Goal: Task Accomplishment & Management: Complete application form

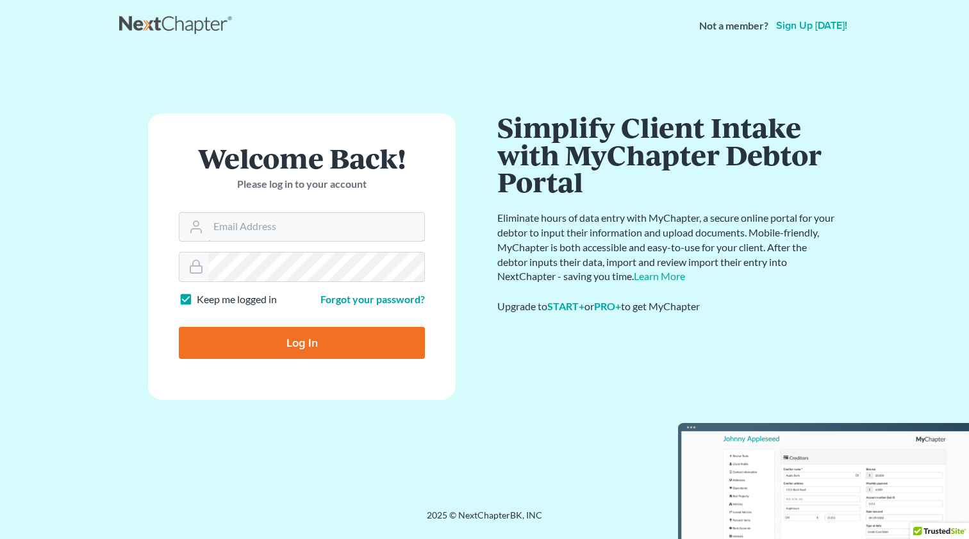
type input "[EMAIL_ADDRESS][DOMAIN_NAME]"
click at [346, 334] on input "Log In" at bounding box center [302, 343] width 246 height 32
type input "Thinking..."
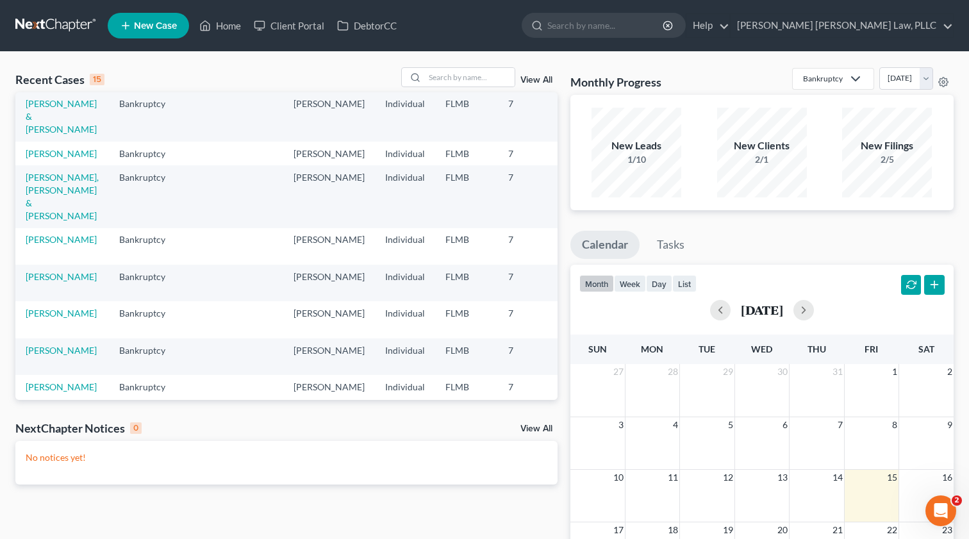
scroll to position [28, 0]
click at [44, 214] on link "[PERSON_NAME], [PERSON_NAME] & [PERSON_NAME]" at bounding box center [62, 194] width 73 height 49
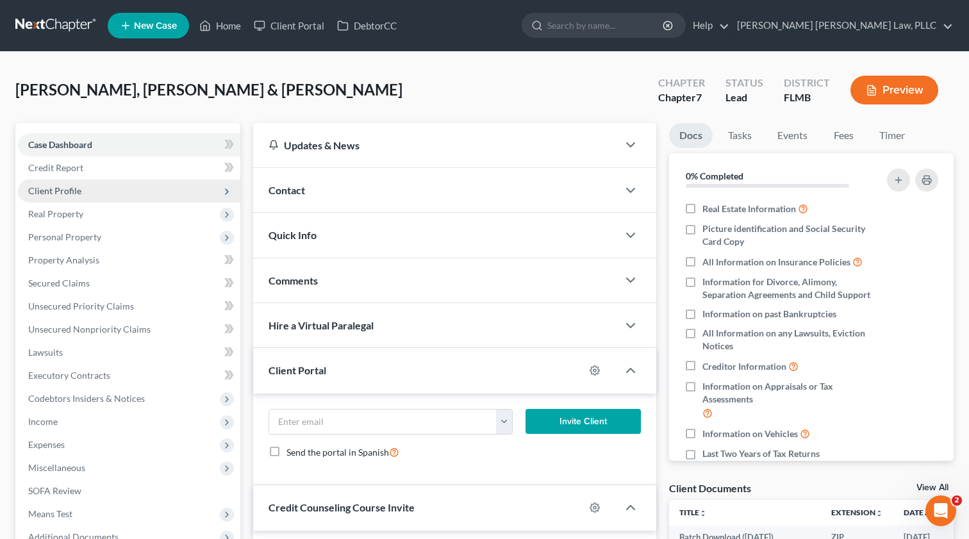
click at [53, 195] on span "Client Profile" at bounding box center [54, 190] width 53 height 11
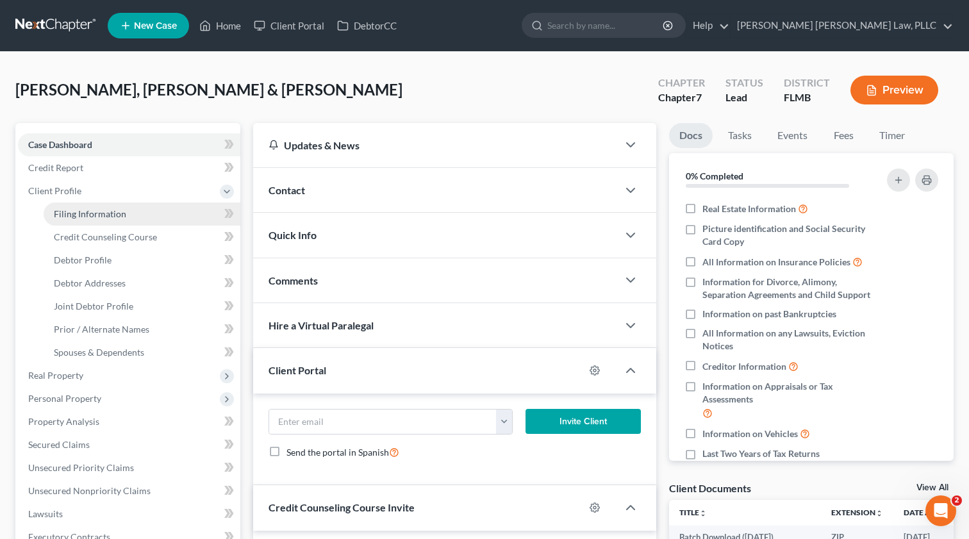
click at [62, 209] on span "Filing Information" at bounding box center [90, 213] width 72 height 11
select select "1"
select select "0"
select select "9"
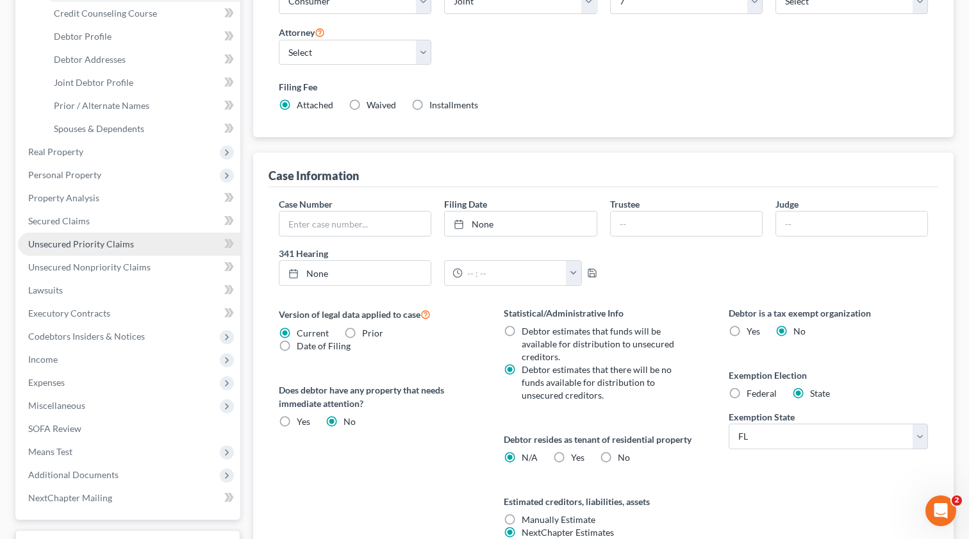
scroll to position [234, 0]
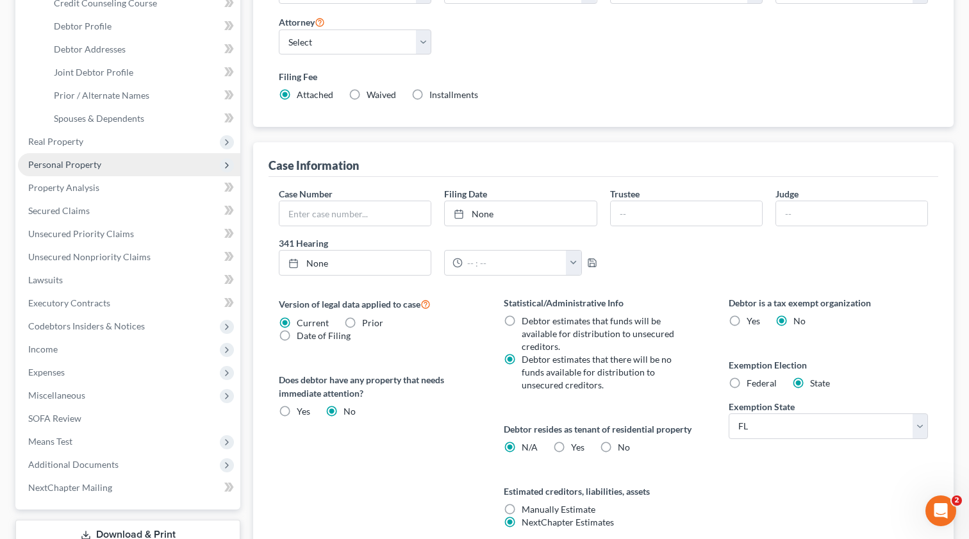
click at [59, 164] on span "Personal Property" at bounding box center [64, 164] width 73 height 11
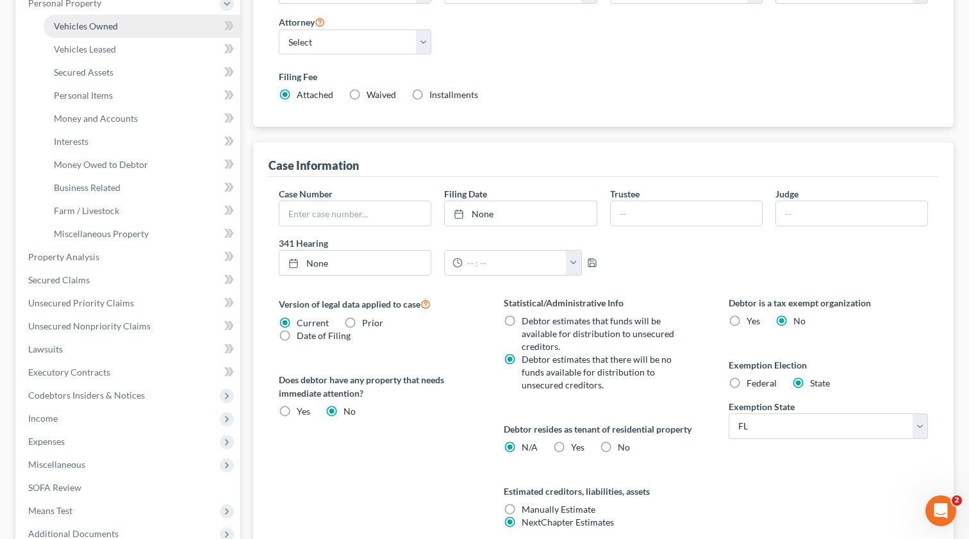
click at [77, 29] on span "Vehicles Owned" at bounding box center [86, 26] width 64 height 11
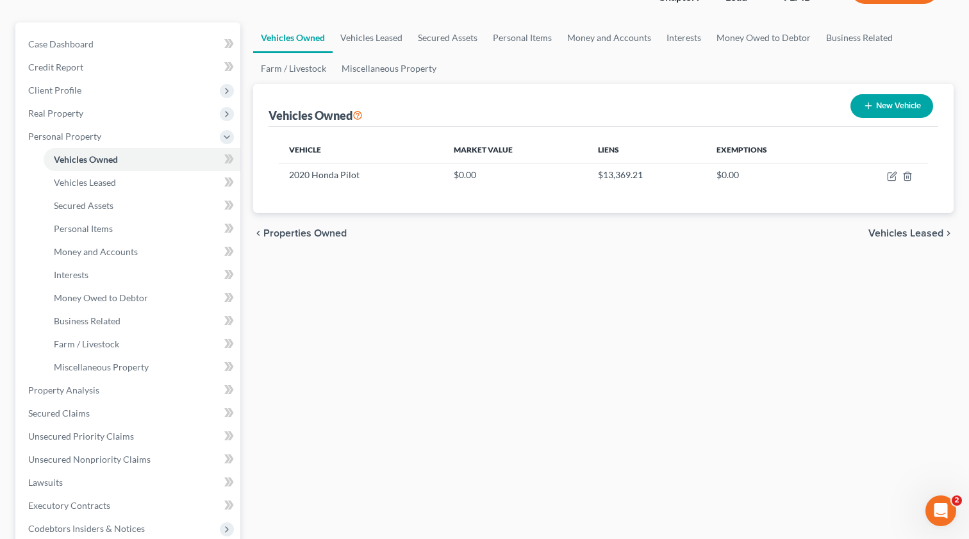
scroll to position [114, 0]
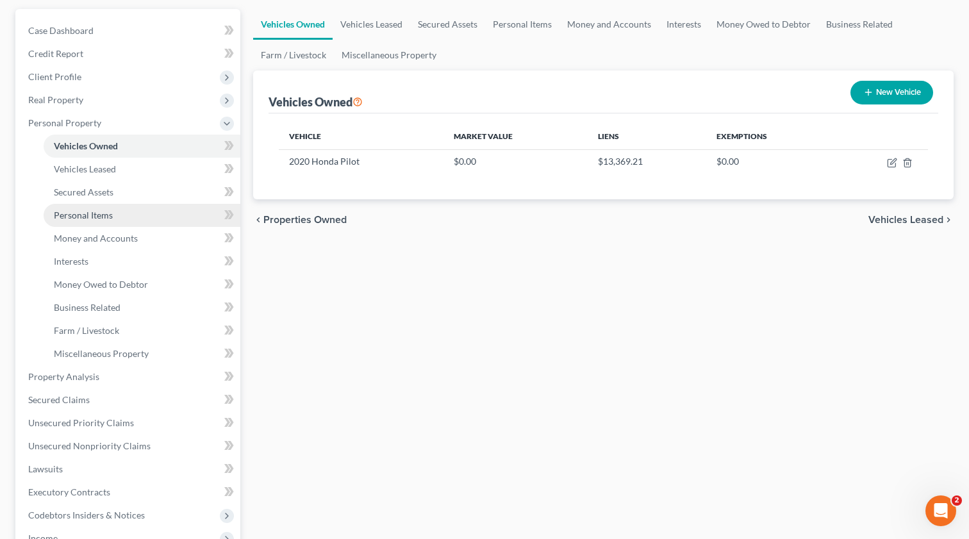
click at [94, 216] on span "Personal Items" at bounding box center [83, 215] width 59 height 11
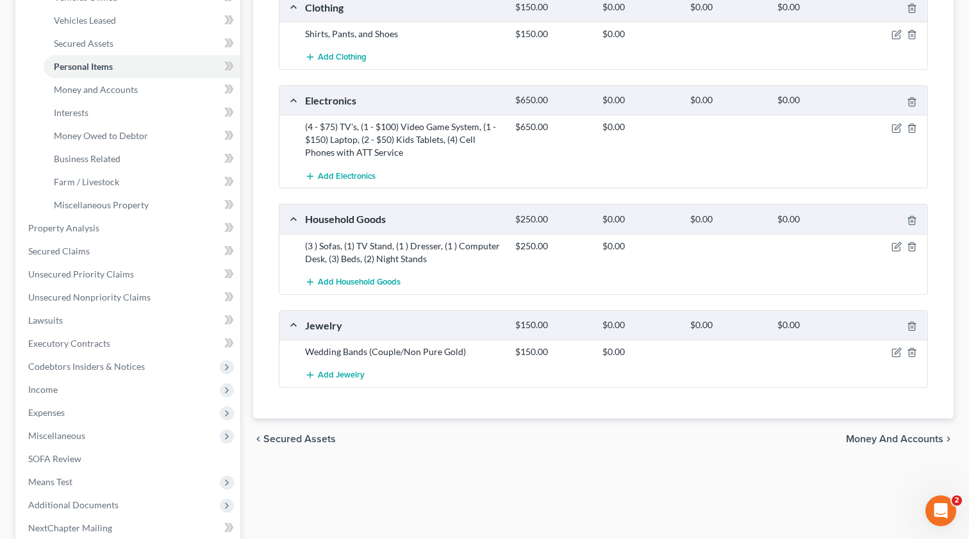
scroll to position [264, 0]
click at [80, 88] on span "Money and Accounts" at bounding box center [96, 88] width 84 height 11
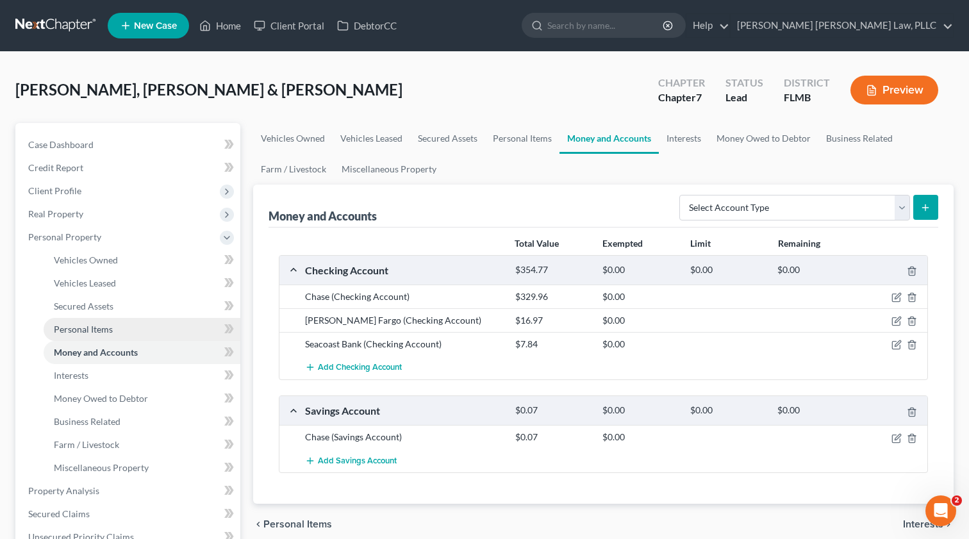
click at [86, 324] on span "Personal Items" at bounding box center [83, 329] width 59 height 11
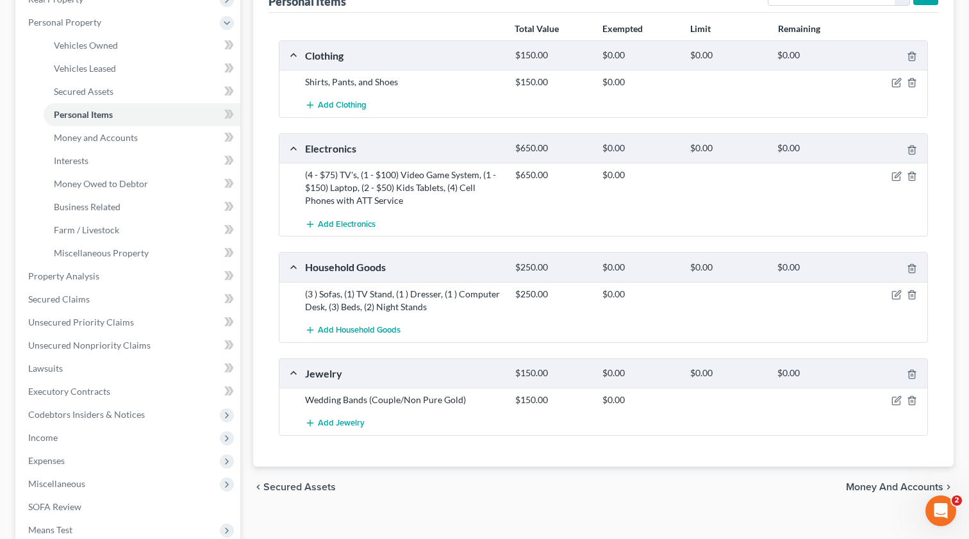
scroll to position [215, 0]
click at [898, 176] on icon "button" at bounding box center [898, 175] width 6 height 6
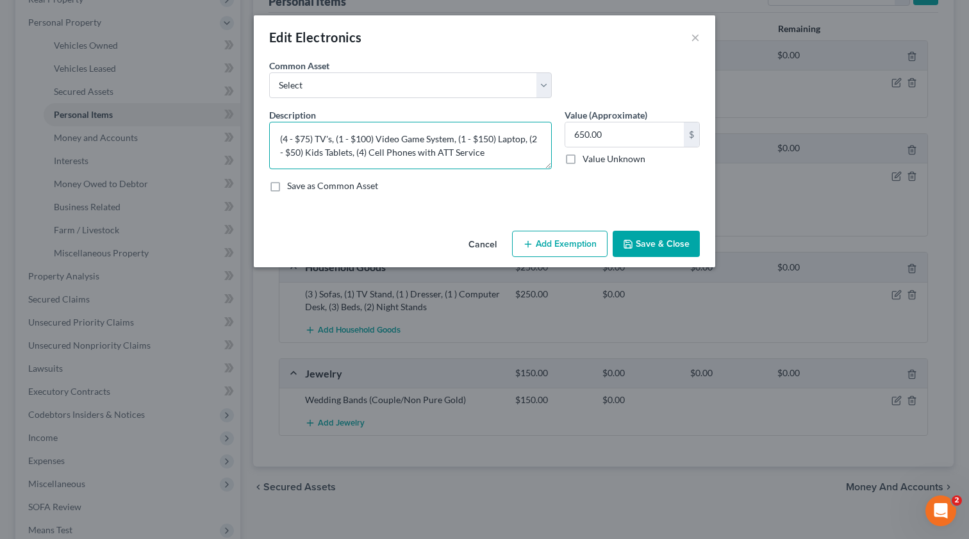
click at [435, 155] on textarea "(4 - $75) TV's, (1 - $100) Video Game System, (1 - $150) Laptop, (2 - $50) Kids…" at bounding box center [410, 145] width 283 height 47
click at [358, 151] on textarea "(4 - $75) TV's, (1 - $100) Video Game System, (1 - $150) Laptop, (2 - $50) Kids…" at bounding box center [410, 145] width 283 height 47
drag, startPoint x: 415, startPoint y: 155, endPoint x: 538, endPoint y: 159, distance: 123.1
click at [538, 159] on textarea "(4 - $75) TV's, (1 - $100) Video Game System, (1 - $150) Laptop, (2 - $50) Kids…" at bounding box center [410, 145] width 283 height 47
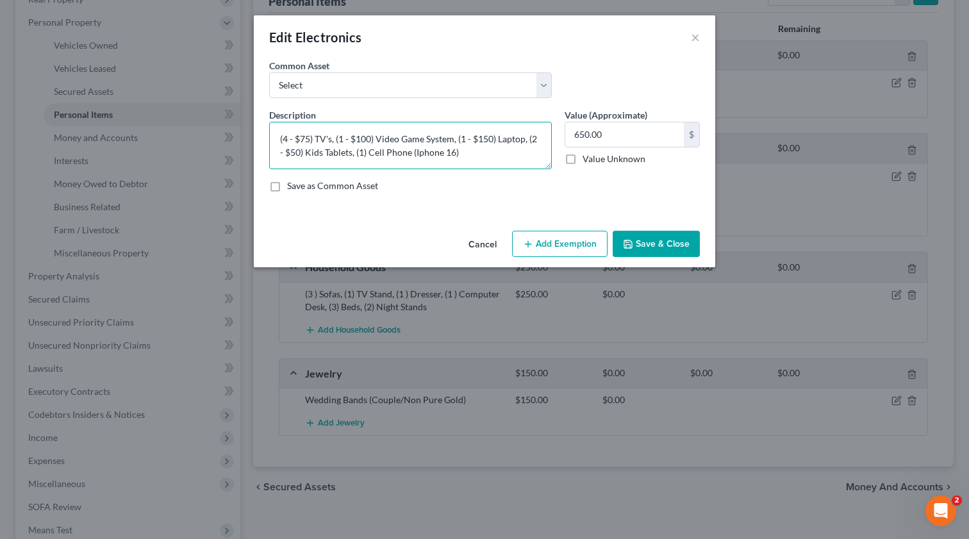
click at [413, 158] on textarea "(4 - $75) TV's, (1 - $100) Video Game System, (1 - $150) Laptop, (2 - $50) Kids…" at bounding box center [410, 145] width 283 height 47
click at [413, 156] on textarea "(4 - $75) TV's, (1 - $100) Video Game System, (1 - $150) Laptop, (2 - $50) Kids…" at bounding box center [410, 145] width 283 height 47
click at [455, 154] on textarea "(4 - $75) TV's, (1 - $100) Video Game System, (1 - $150) Laptop, (2 - $50) Kids…" at bounding box center [410, 145] width 283 height 47
type textarea "(4 - $75) TV's, (1 - $100) Video Game System, (1 - $150) Laptop, (2 - $50) Kids…"
click at [580, 136] on input "650.00" at bounding box center [624, 134] width 119 height 24
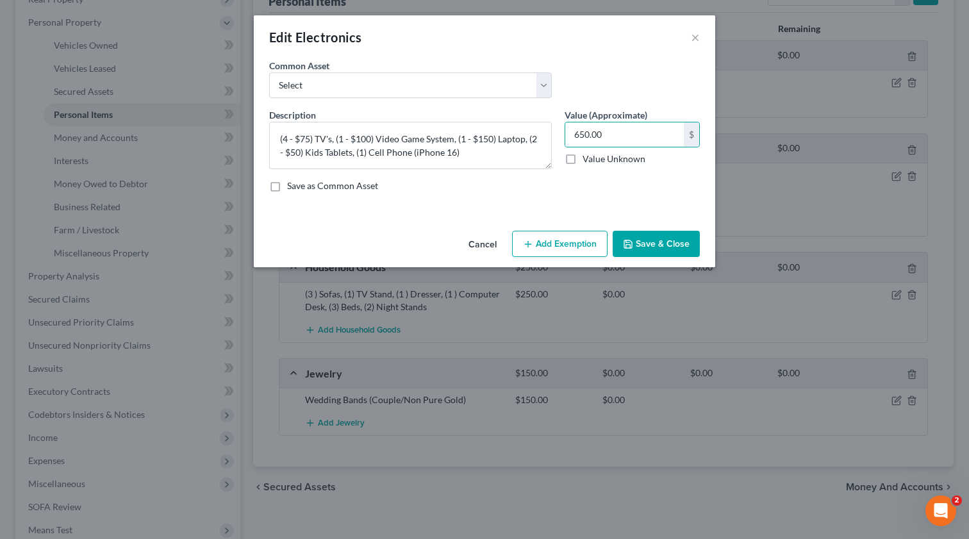
click at [642, 245] on button "Save & Close" at bounding box center [656, 244] width 87 height 27
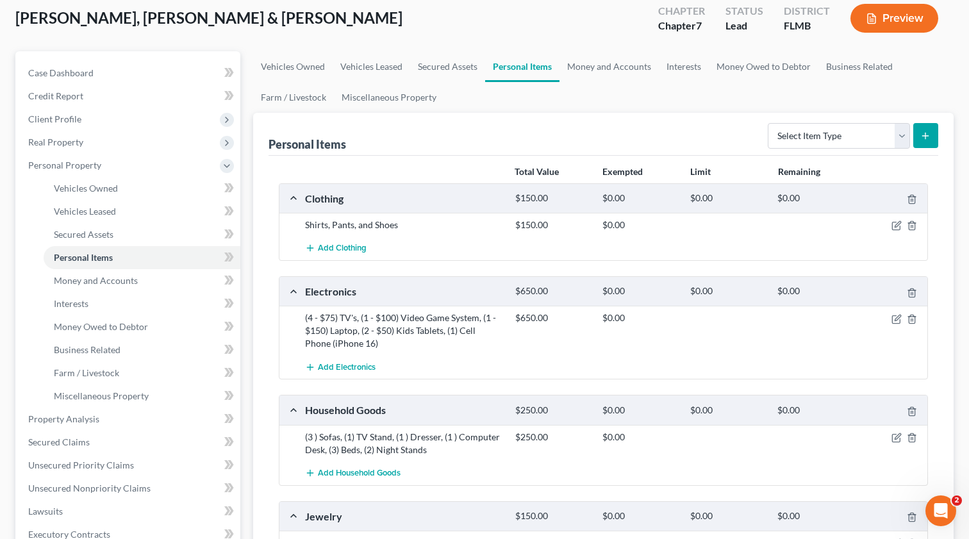
scroll to position [89, 0]
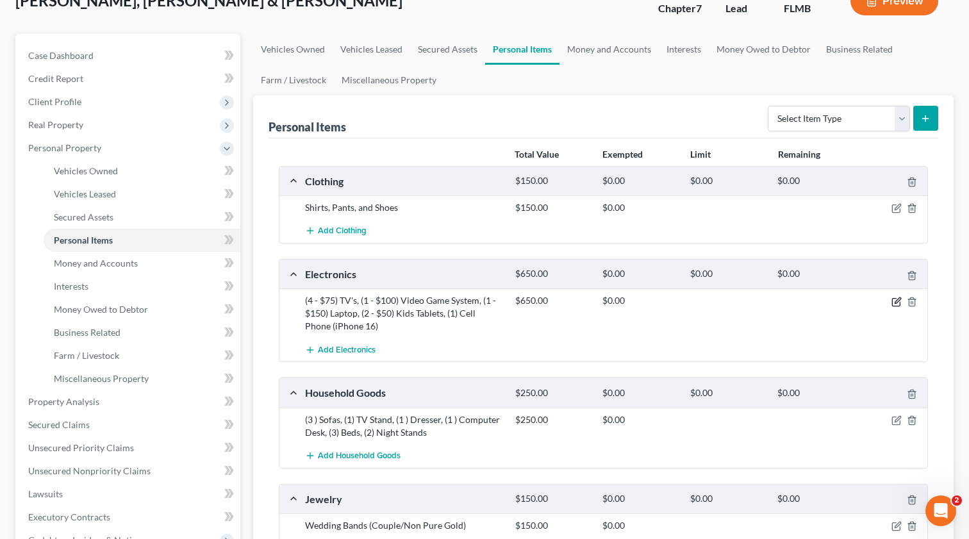
click at [899, 301] on icon "button" at bounding box center [896, 302] width 10 height 10
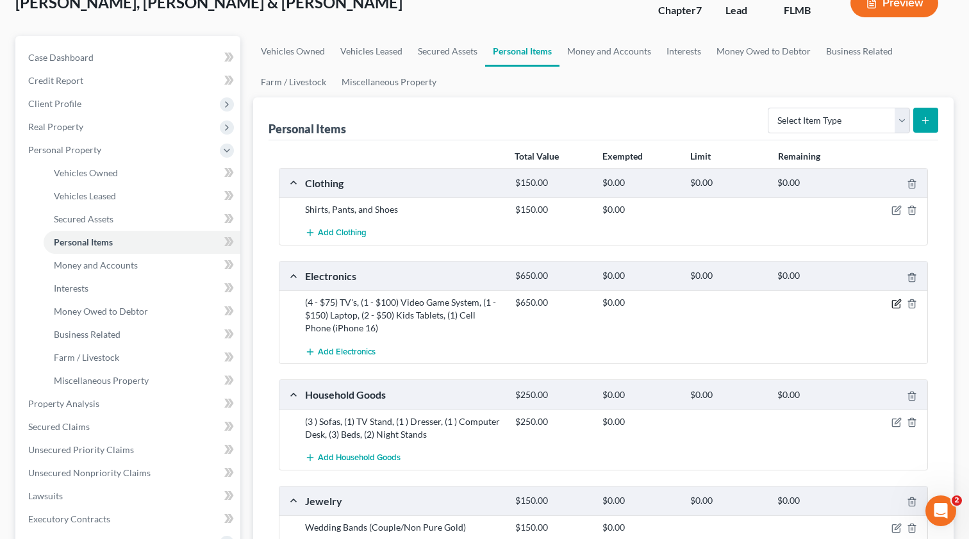
scroll to position [88, 1]
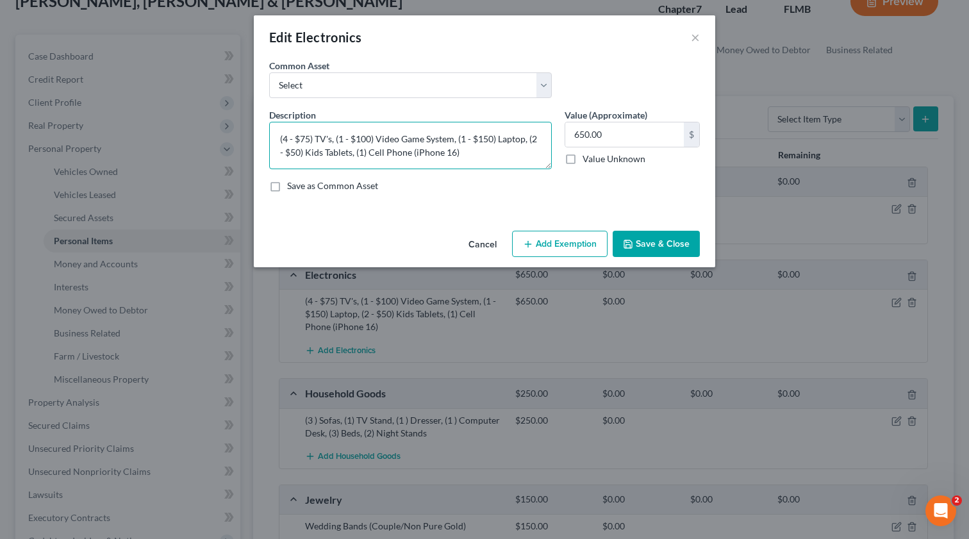
drag, startPoint x: 445, startPoint y: 154, endPoint x: 467, endPoint y: 156, distance: 21.9
click at [452, 154] on textarea "(4 - $75) TV's, (1 - $100) Video Game System, (1 - $150) Laptop, (2 - $50) Kids…" at bounding box center [410, 145] width 283 height 47
type textarea "(4 - $75) TV's, (1 - $100) Video Game System, (1 - $150) Laptop, (2 - $50) Kids…"
click at [640, 251] on button "Save & Close" at bounding box center [656, 244] width 87 height 27
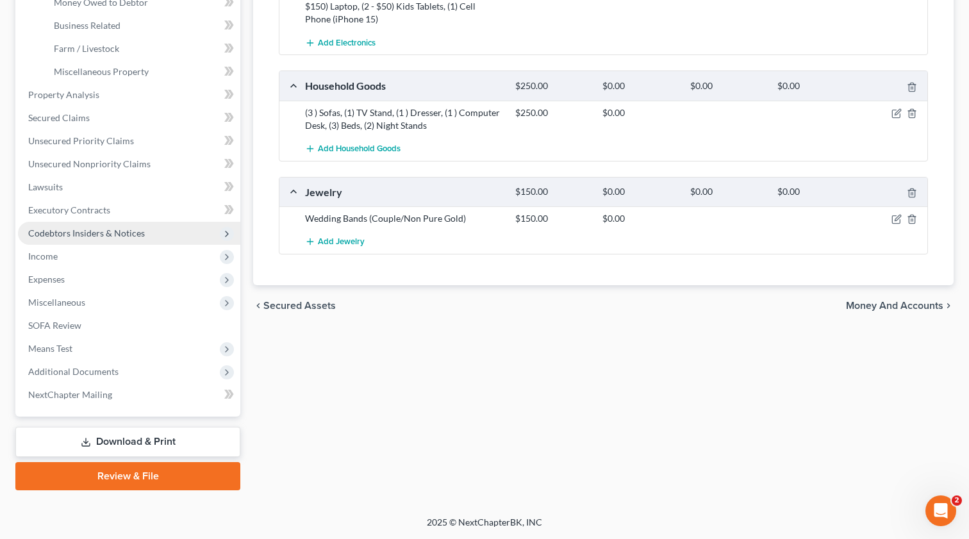
scroll to position [396, 0]
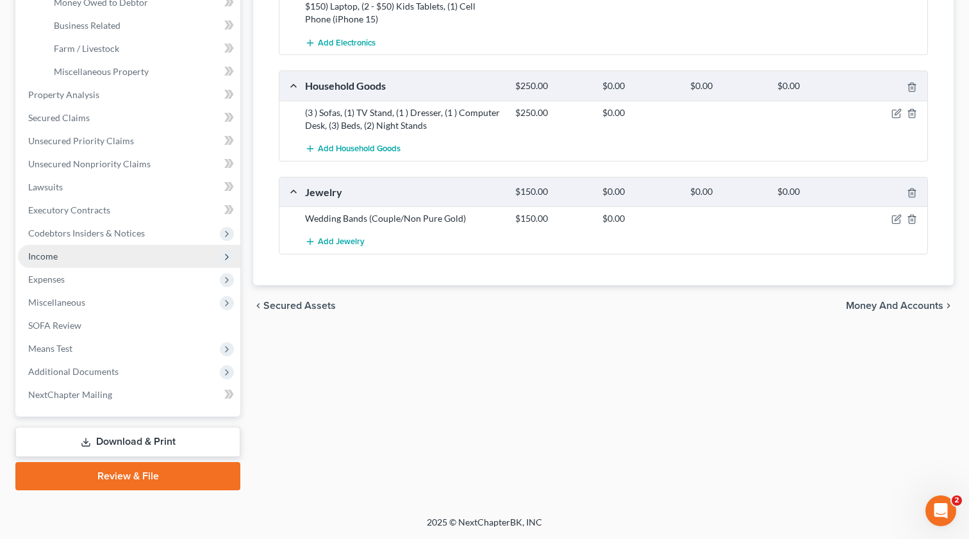
click at [52, 262] on span "Income" at bounding box center [129, 256] width 222 height 23
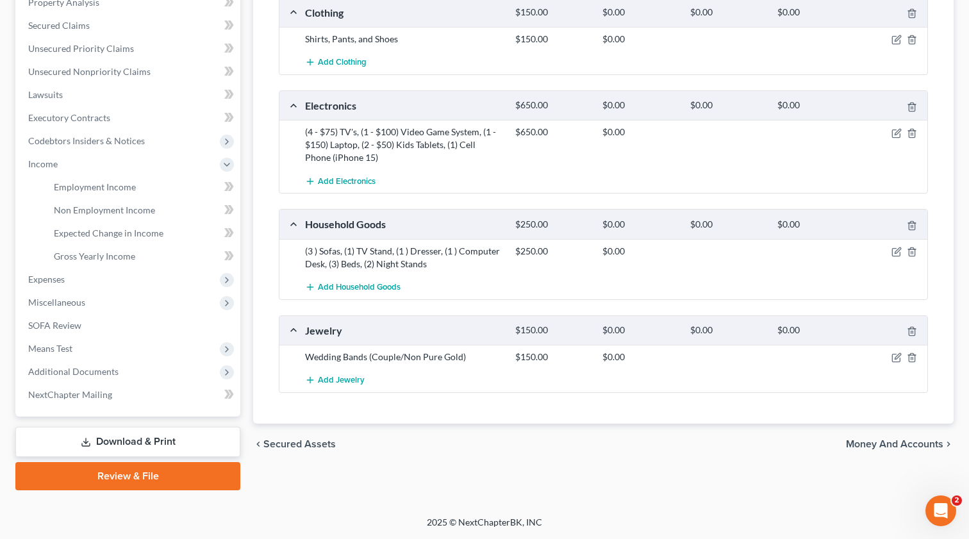
scroll to position [258, 0]
drag, startPoint x: 415, startPoint y: 263, endPoint x: 300, endPoint y: 249, distance: 116.2
click at [300, 249] on div "(3 ) Sofas, (1) TV Stand, (1 ) Dresser, (1 ) Computer Desk, (3) Beds, (2) Night…" at bounding box center [404, 258] width 210 height 26
